Goal: Information Seeking & Learning: Learn about a topic

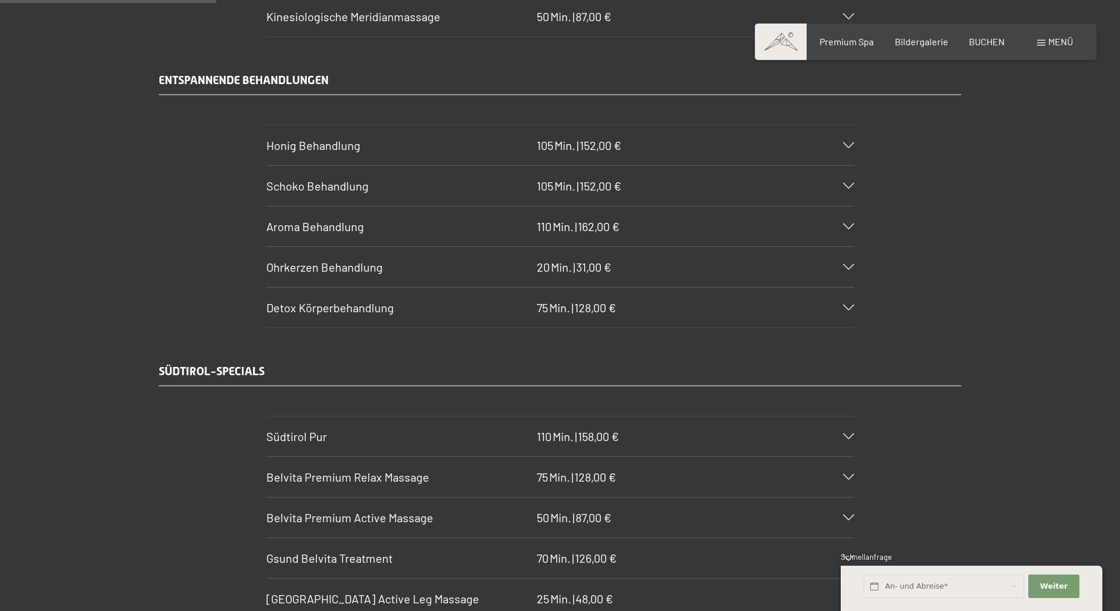
scroll to position [1821, 0]
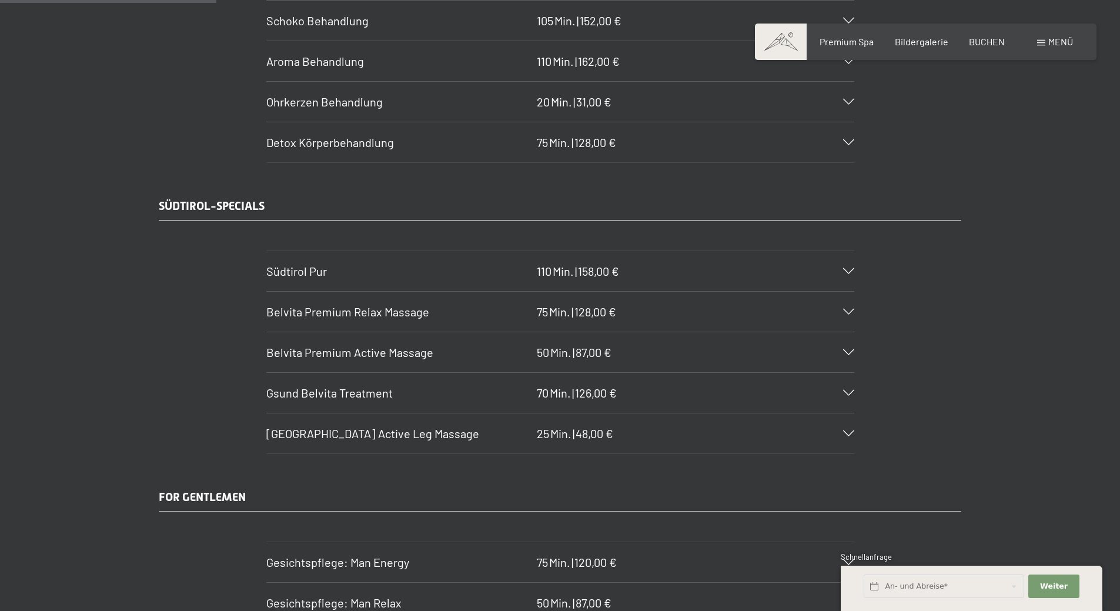
click at [360, 310] on span "Belvita Premium Relax Massage" at bounding box center [347, 311] width 163 height 14
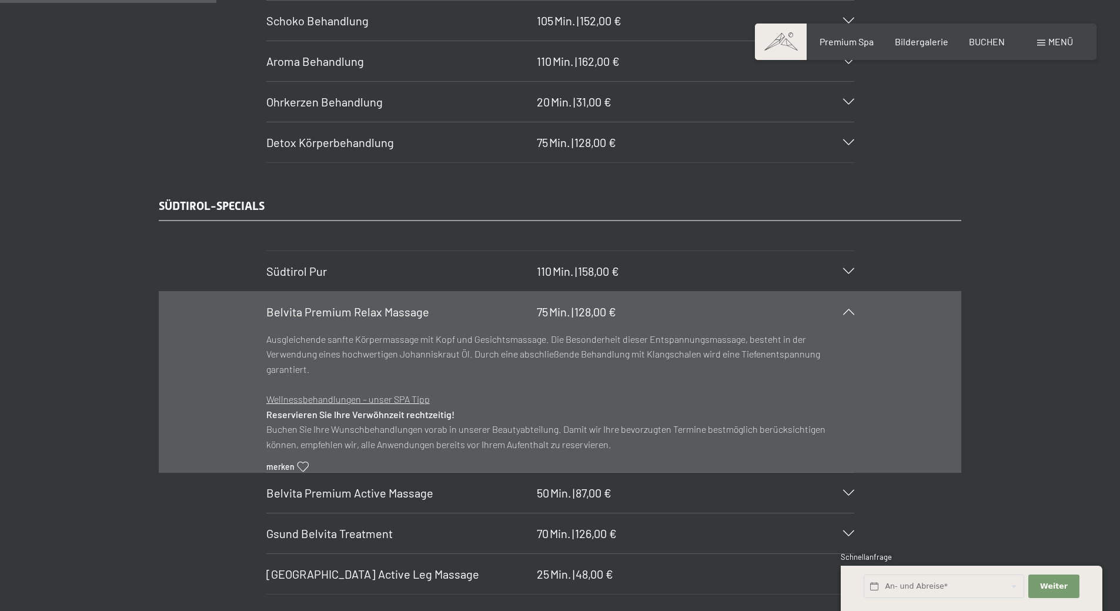
click at [844, 312] on icon at bounding box center [848, 312] width 11 height 6
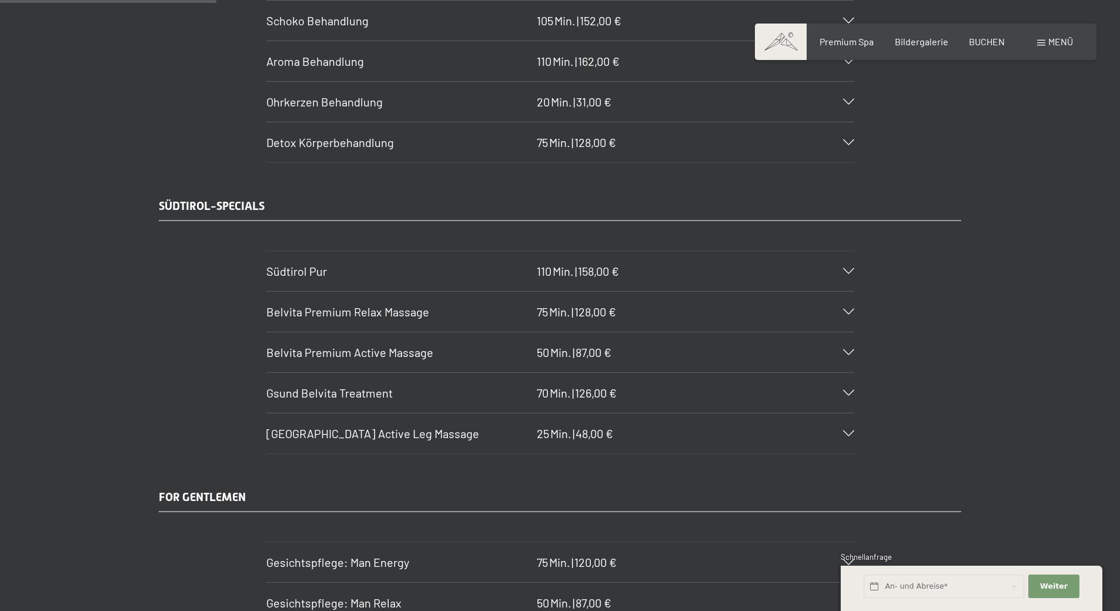
click at [424, 352] on span "Belvita Premium Active Massage" at bounding box center [349, 352] width 167 height 14
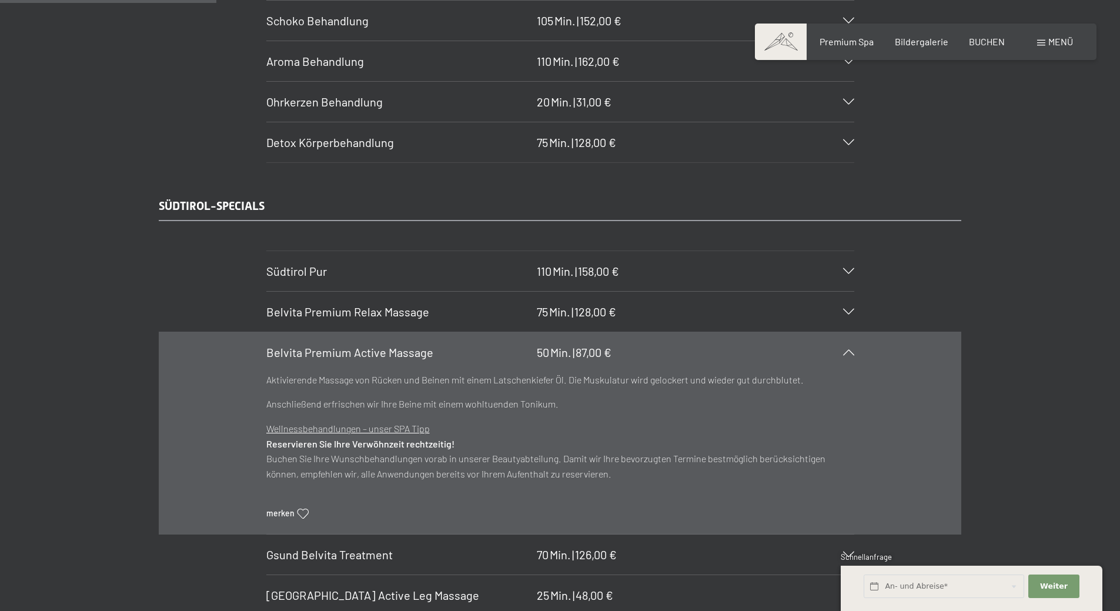
click at [841, 354] on div at bounding box center [841, 352] width 26 height 6
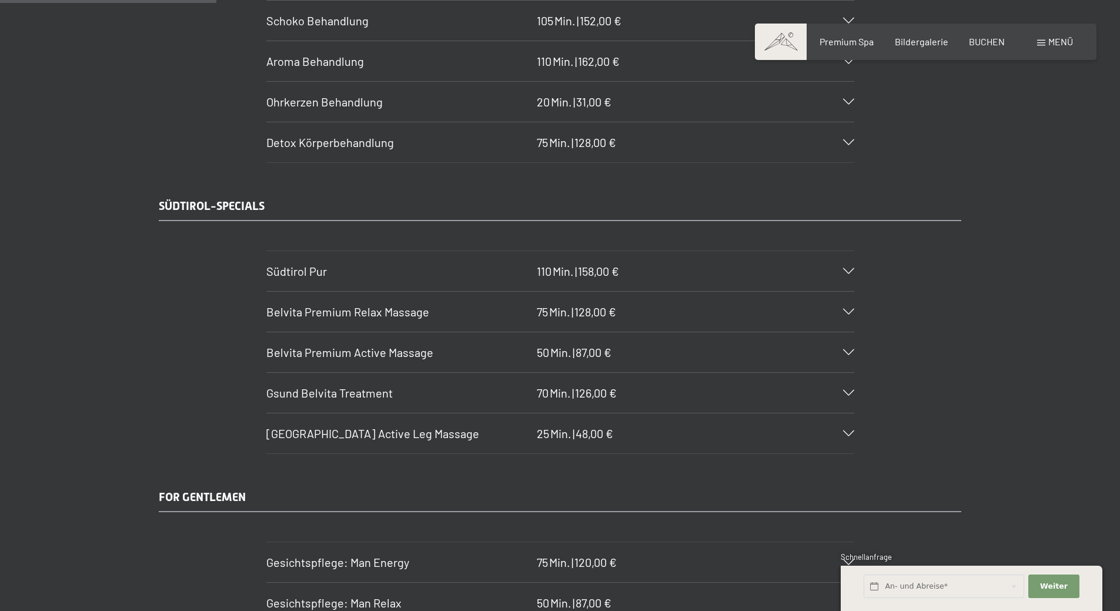
click at [839, 266] on div "Südtirol Pur 110 Min. | 158,00 €" at bounding box center [560, 271] width 588 height 40
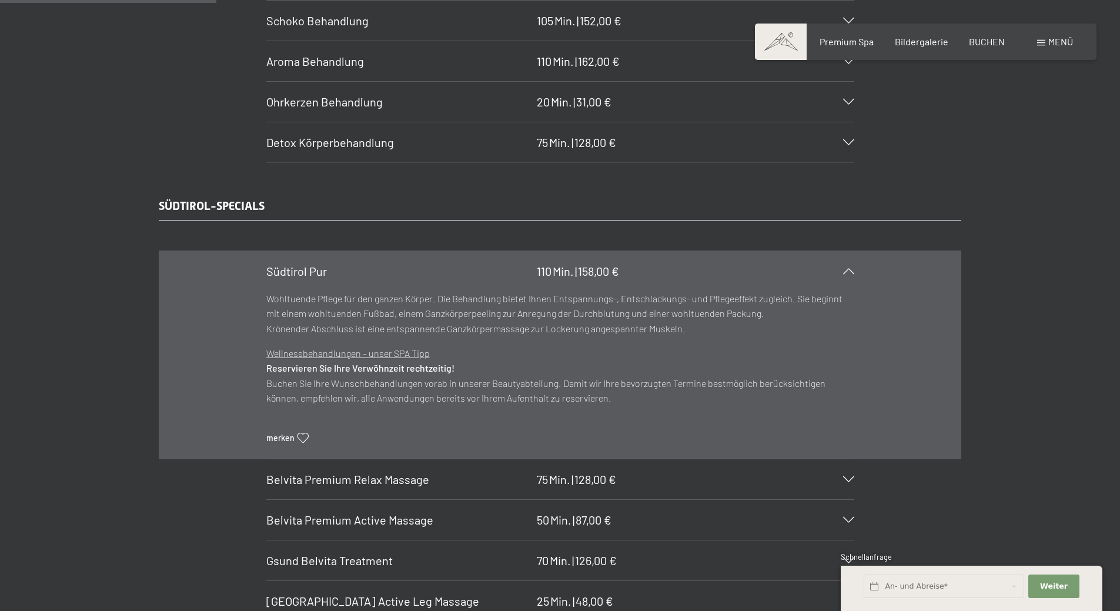
click at [841, 269] on div at bounding box center [841, 271] width 26 height 6
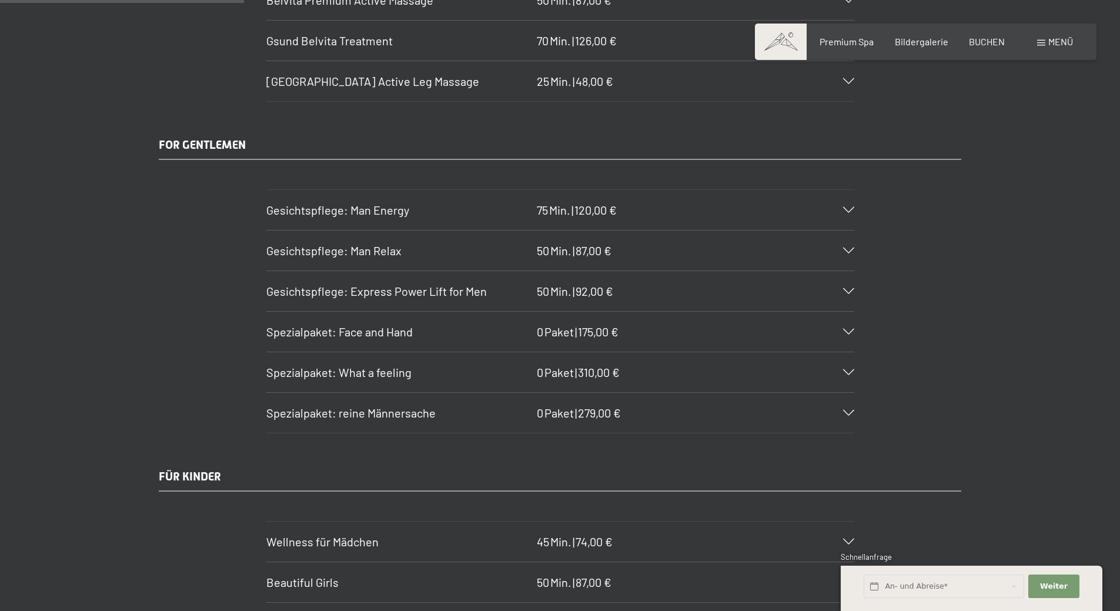
scroll to position [2174, 0]
click at [849, 417] on div "Spezialpaket: reine Männersache 0 Paket | 279,00 €" at bounding box center [560, 412] width 588 height 40
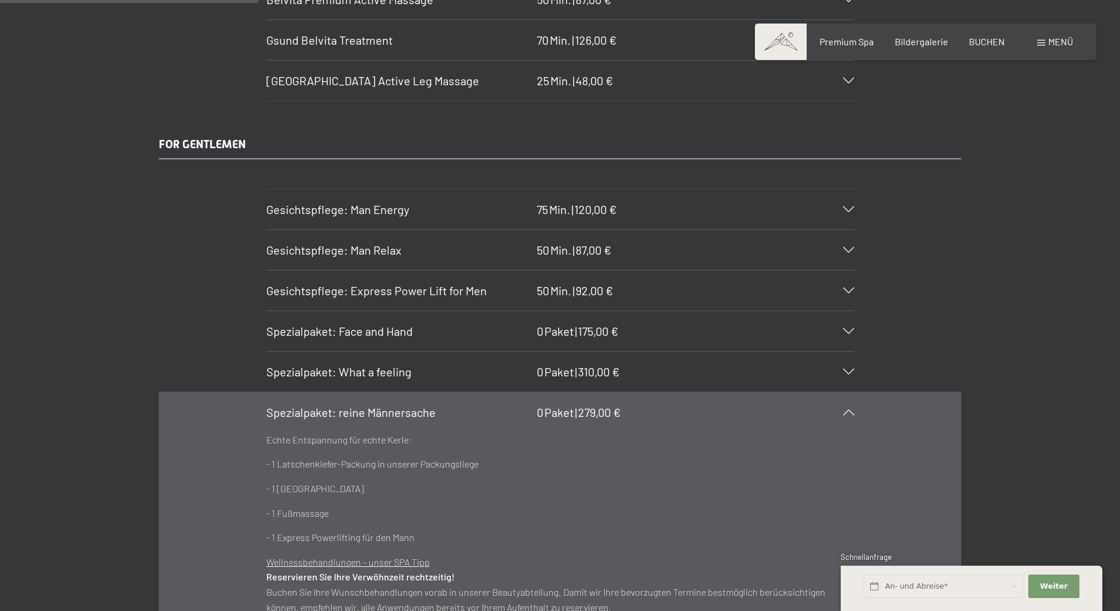
click at [849, 411] on icon at bounding box center [848, 412] width 11 height 6
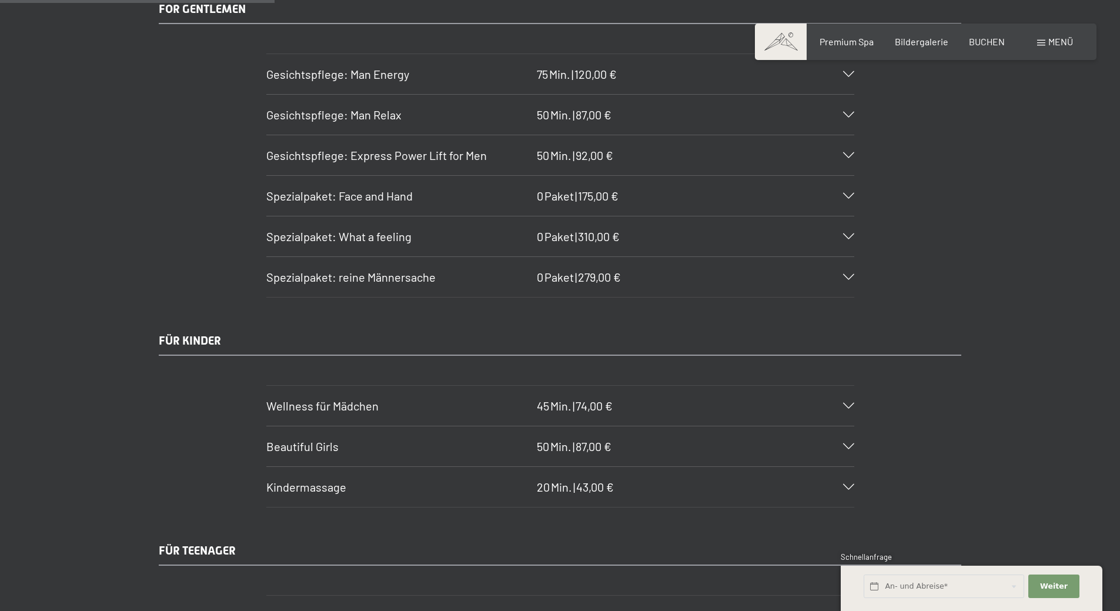
scroll to position [2291, 0]
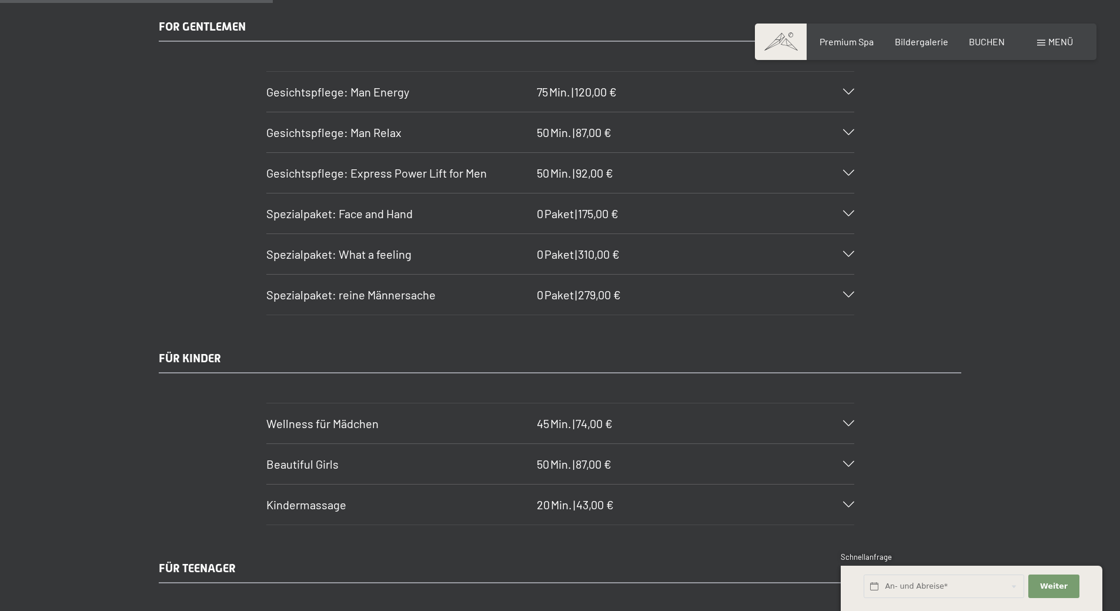
click at [851, 166] on div "Gesichtspflege: Express Power Lift for Men 50 Min. | 92,00 €" at bounding box center [560, 173] width 588 height 40
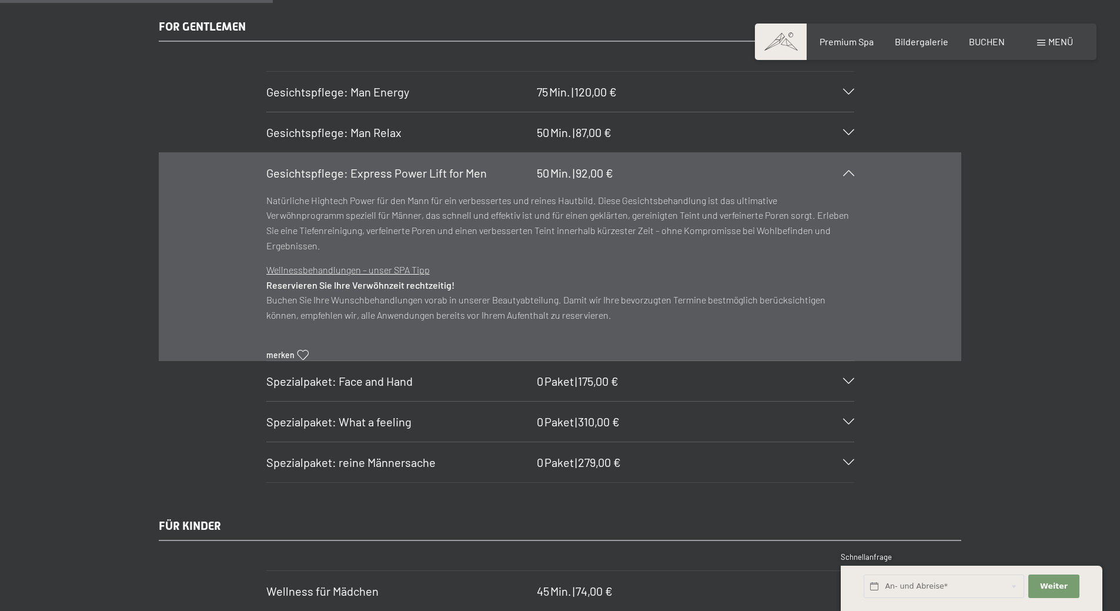
click at [836, 155] on div "Gesichtspflege: Express Power Lift for Men 50 Min. | 92,00 €" at bounding box center [560, 173] width 588 height 40
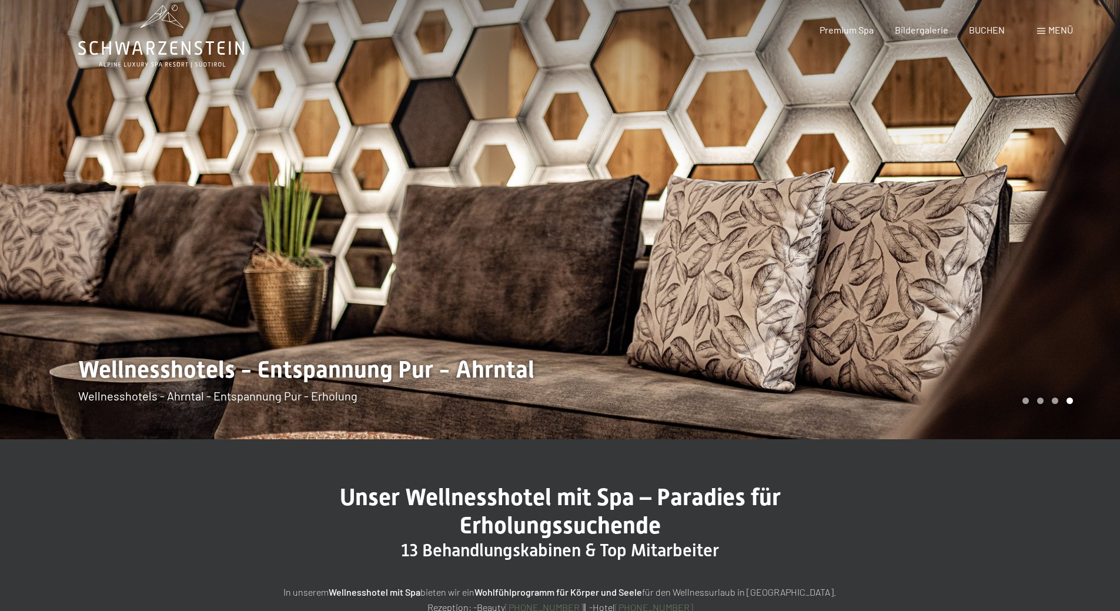
scroll to position [0, 0]
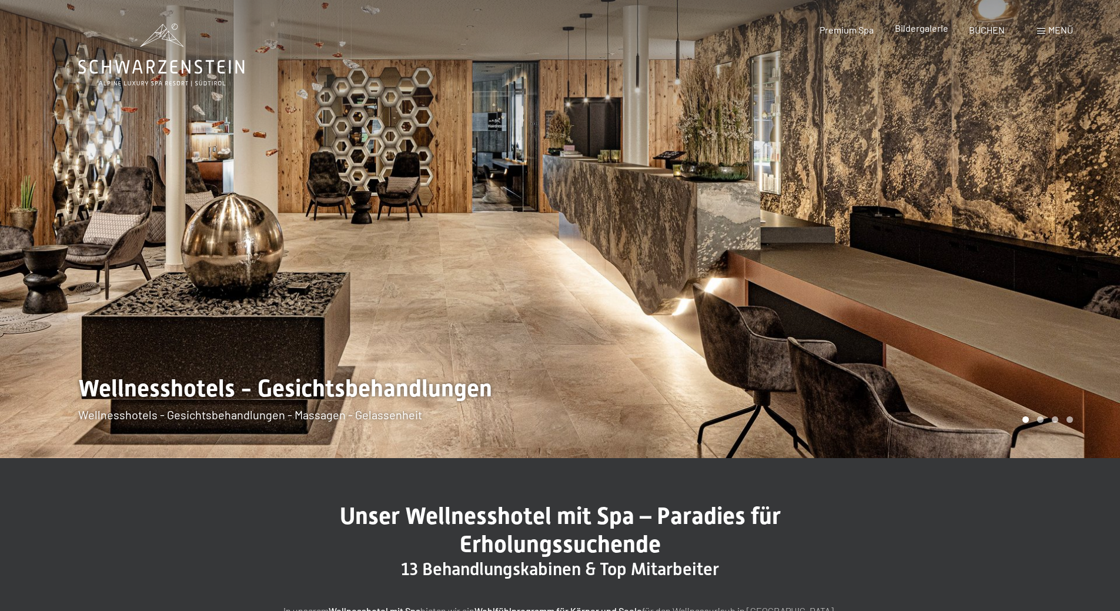
click at [903, 29] on span "Bildergalerie" at bounding box center [921, 27] width 53 height 11
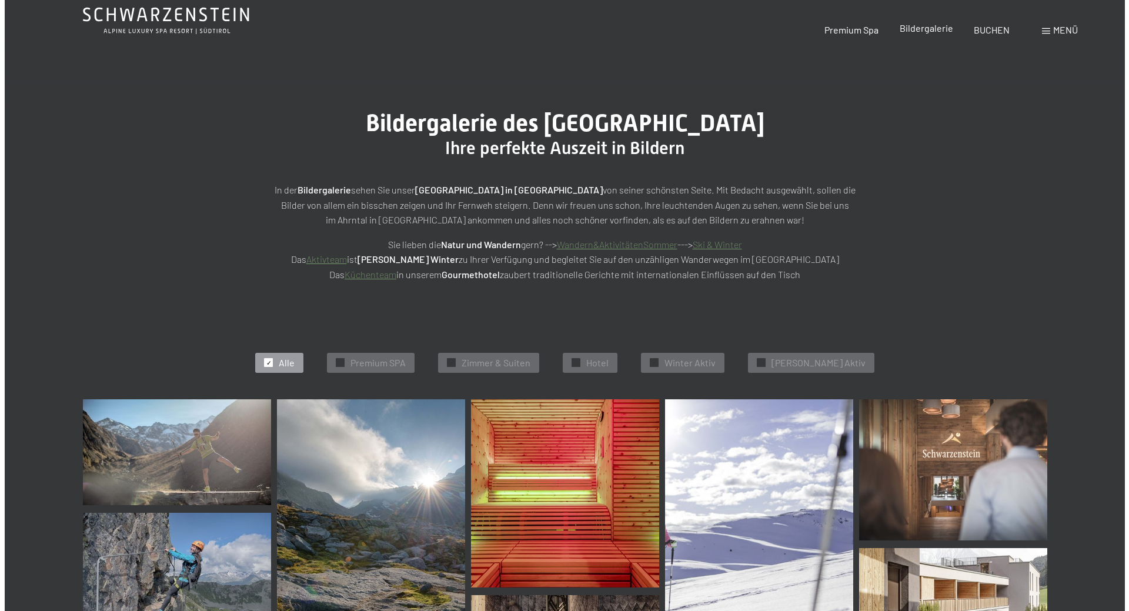
scroll to position [118, 0]
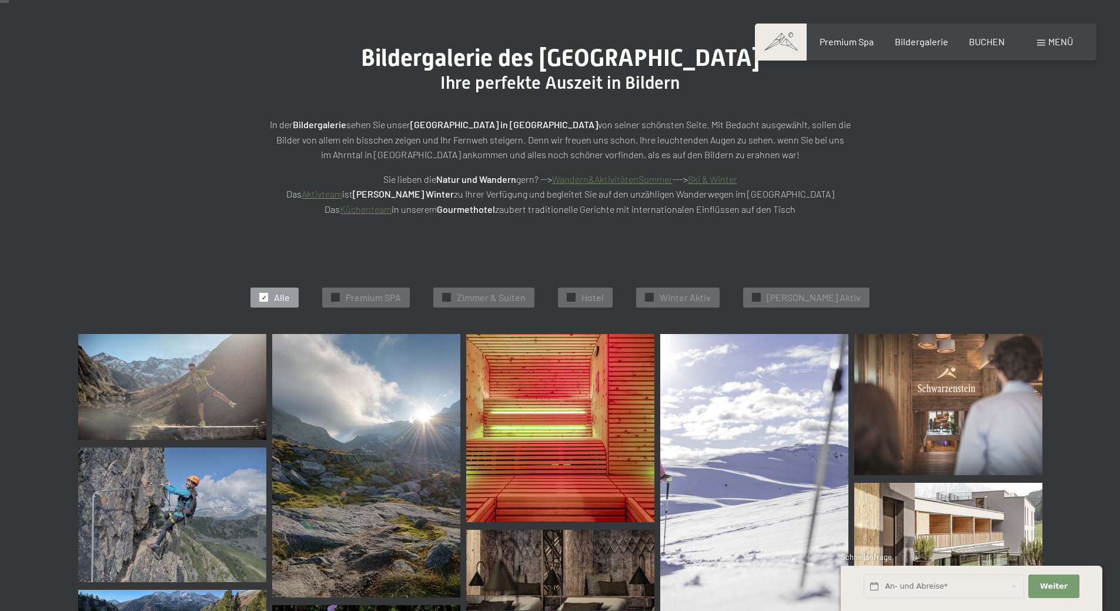
click at [1054, 35] on div "Menü" at bounding box center [1055, 41] width 36 height 13
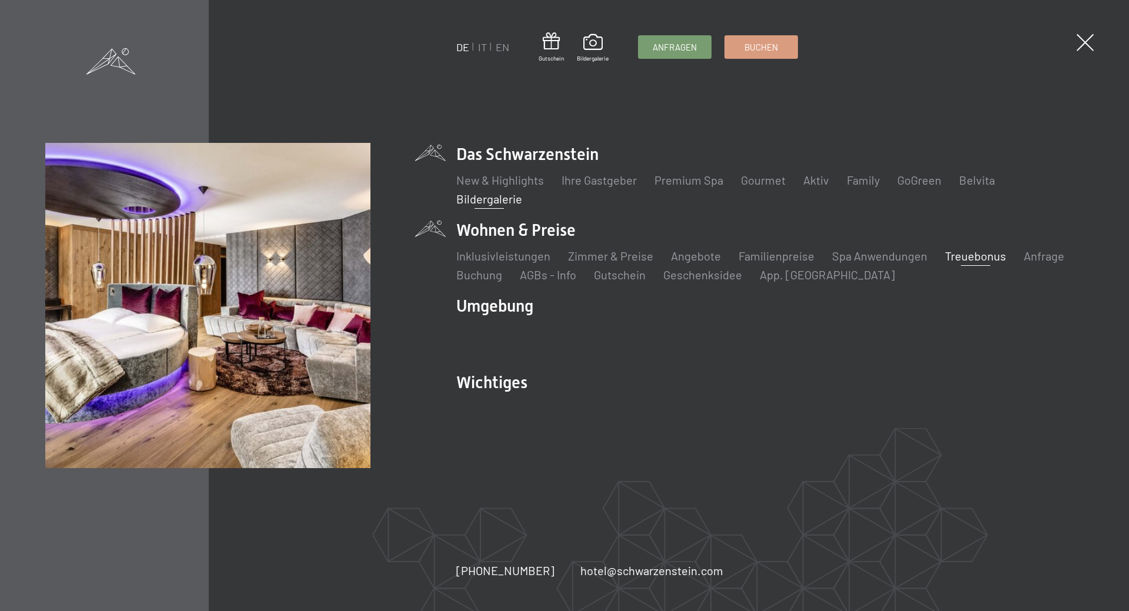
click at [962, 260] on link "Treuebonus" at bounding box center [975, 256] width 61 height 14
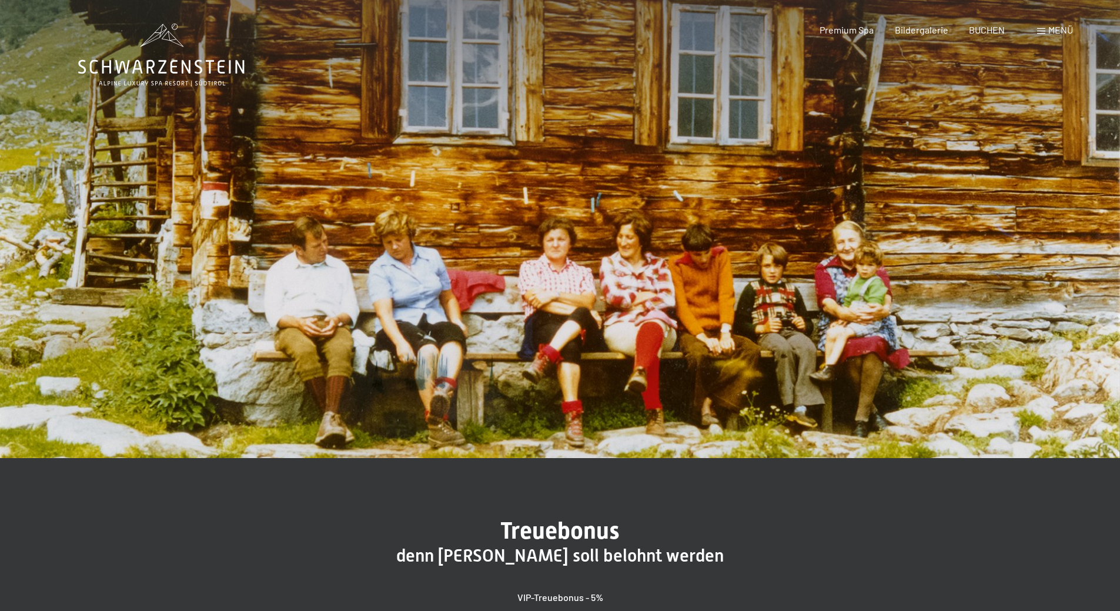
click at [1042, 28] on span at bounding box center [1041, 31] width 8 height 6
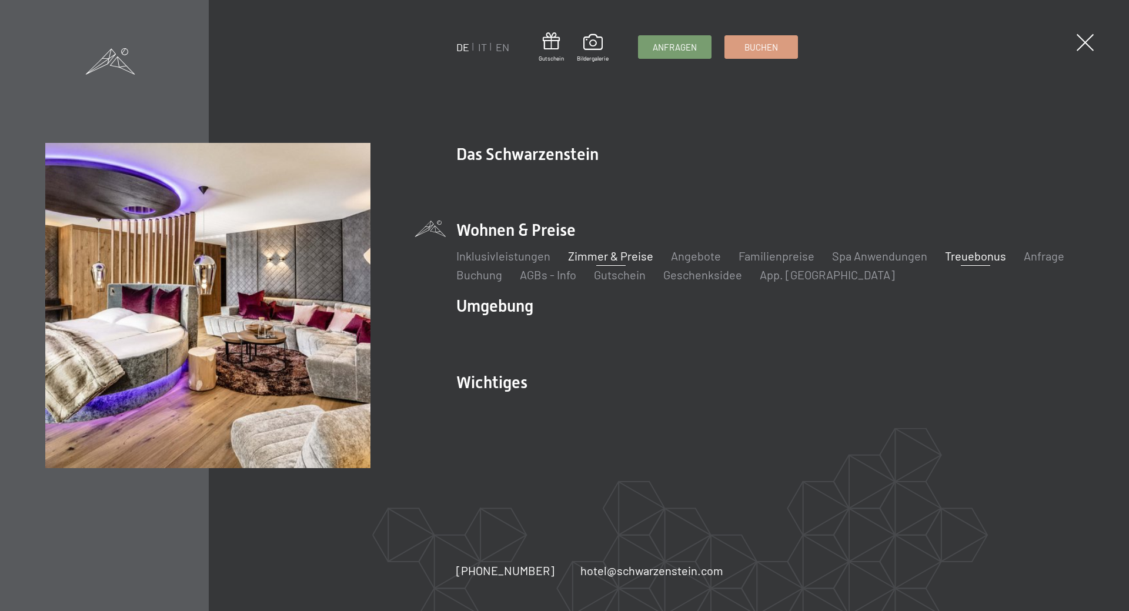
click at [622, 257] on link "Zimmer & Preise" at bounding box center [610, 256] width 85 height 14
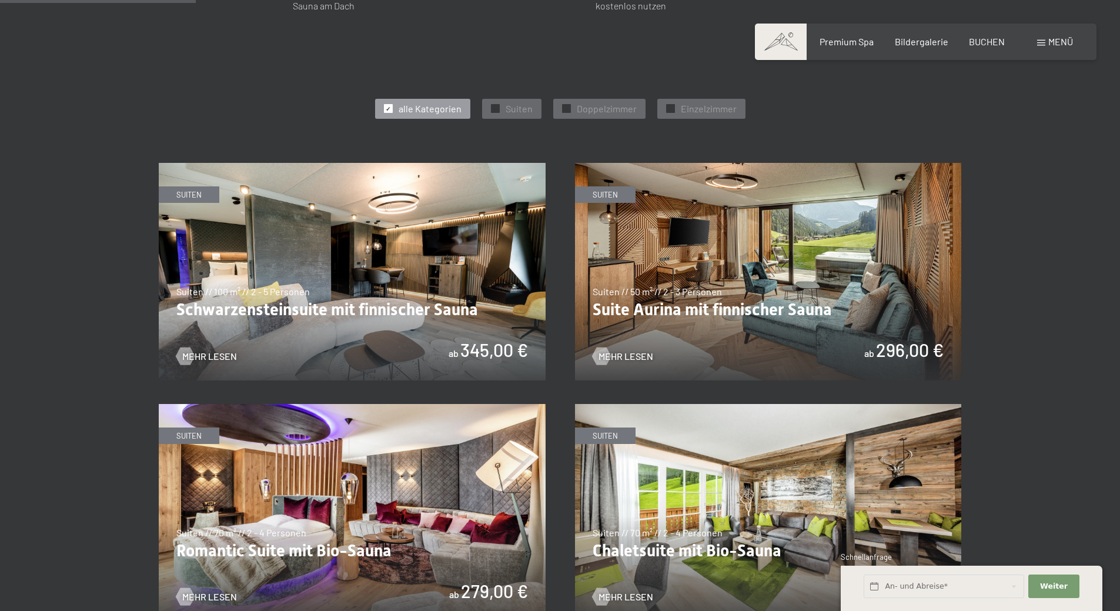
scroll to position [647, 0]
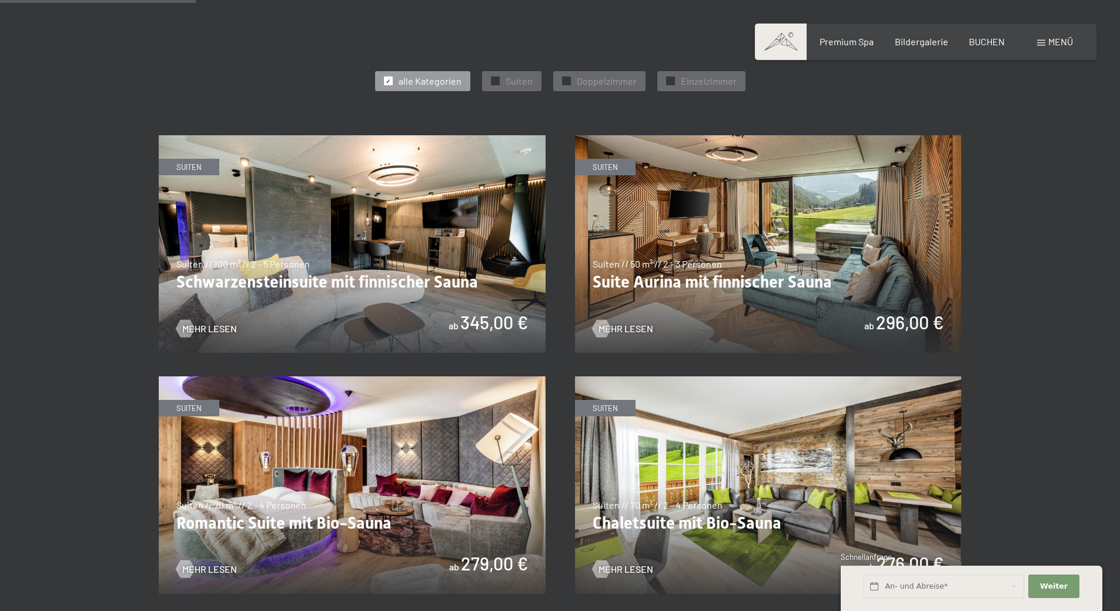
click at [420, 255] on img at bounding box center [352, 243] width 387 height 217
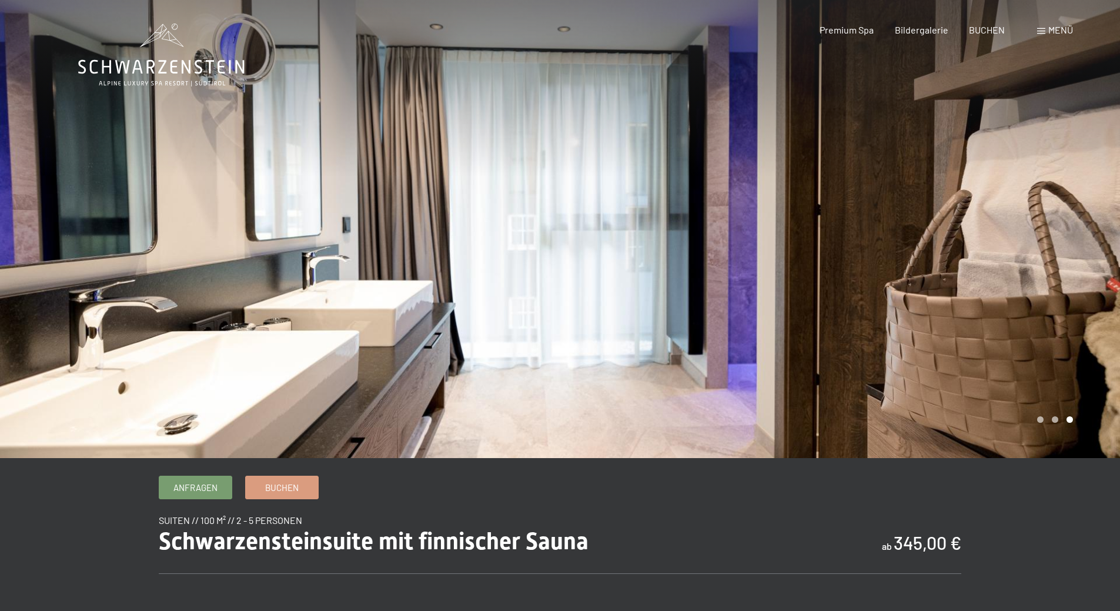
click at [962, 307] on div at bounding box center [840, 229] width 560 height 458
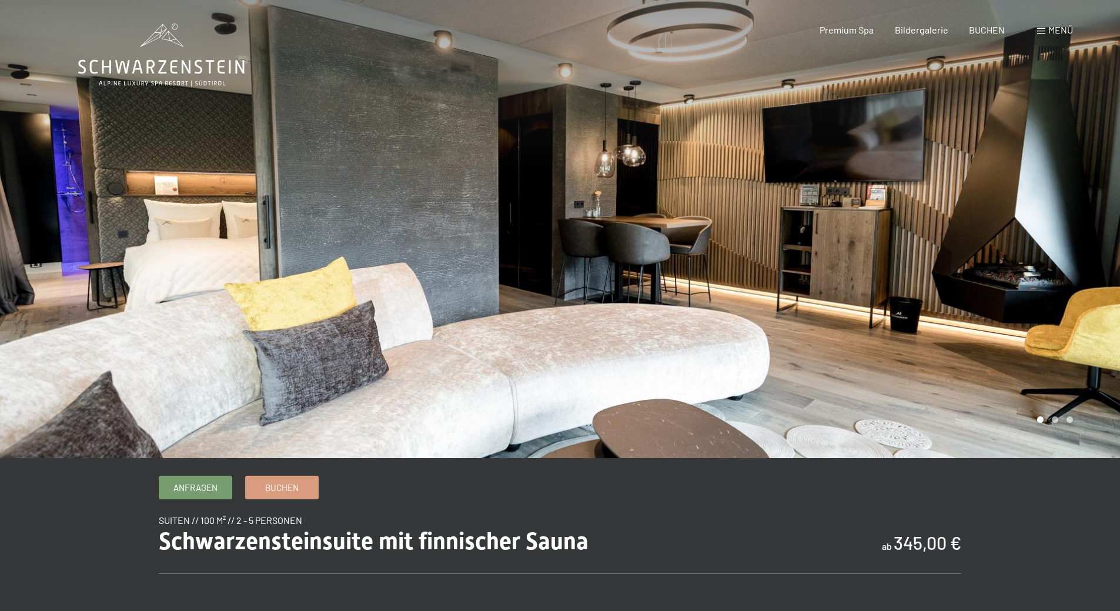
click at [962, 307] on div at bounding box center [840, 229] width 560 height 458
